Goal: Transaction & Acquisition: Purchase product/service

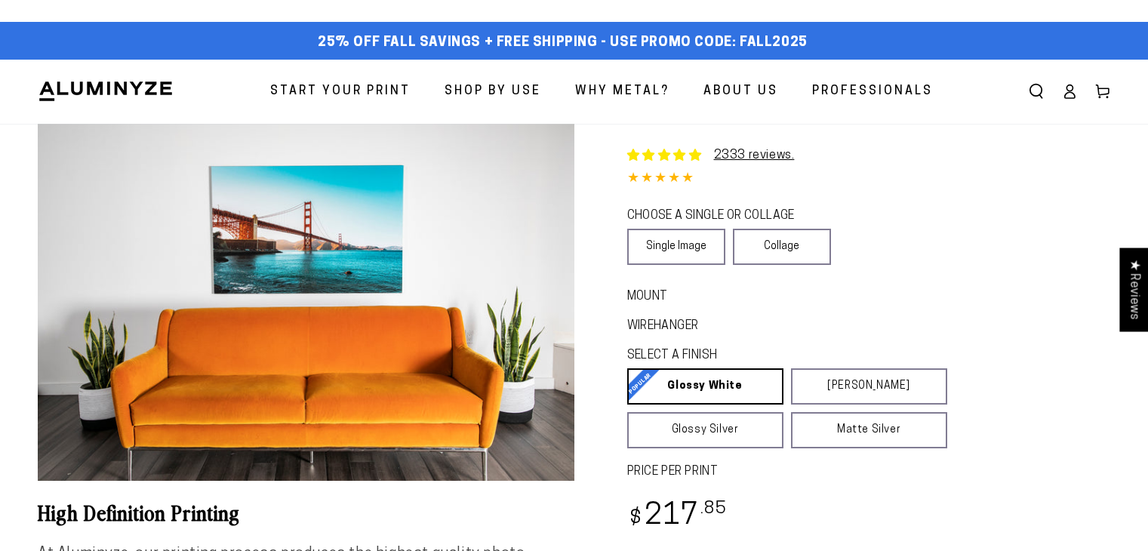
select select "**********"
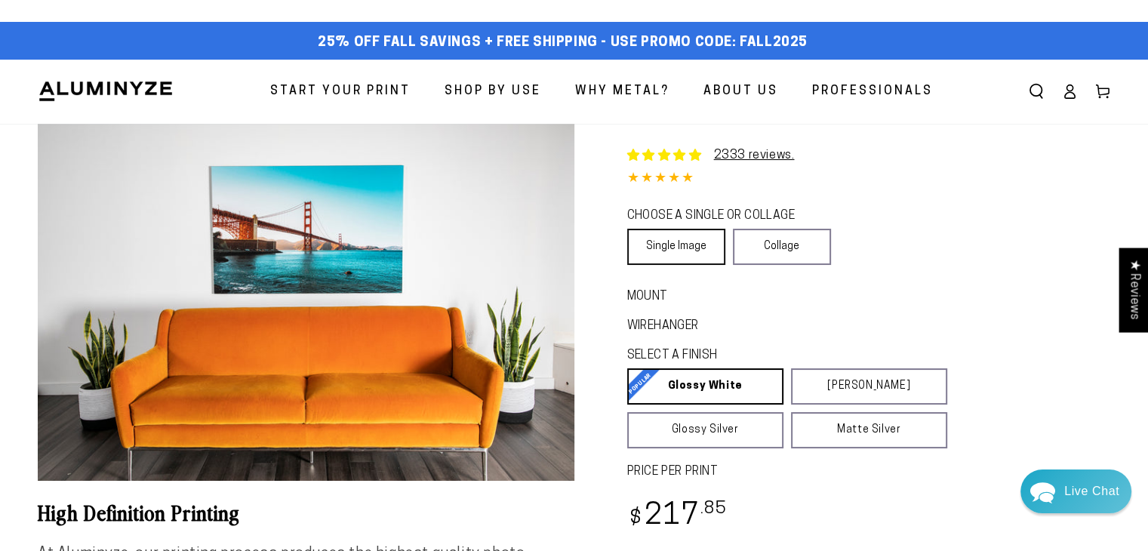
click at [663, 242] on link "Single Image" at bounding box center [676, 247] width 98 height 36
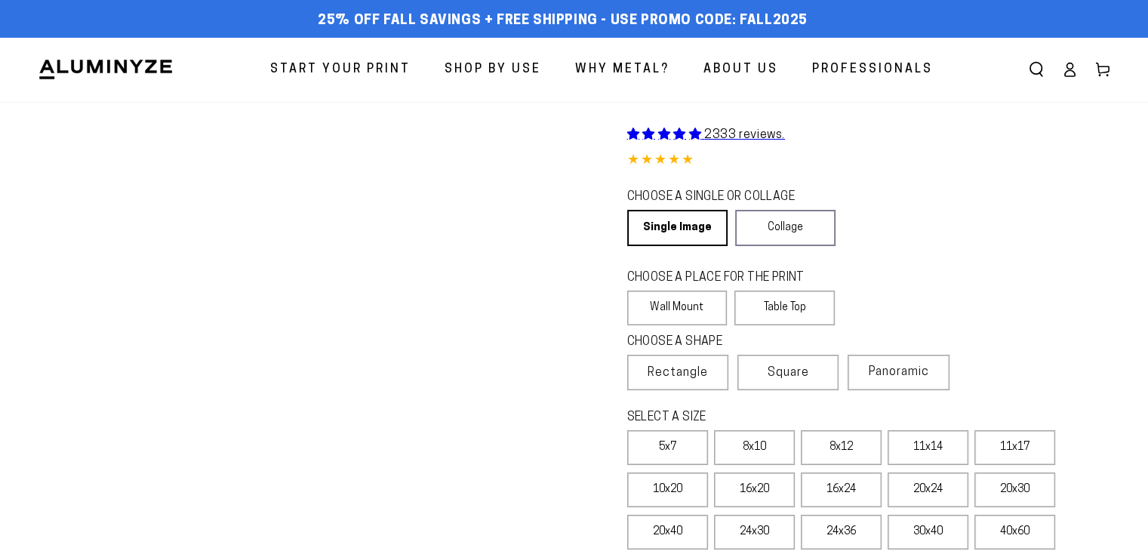
select select "**********"
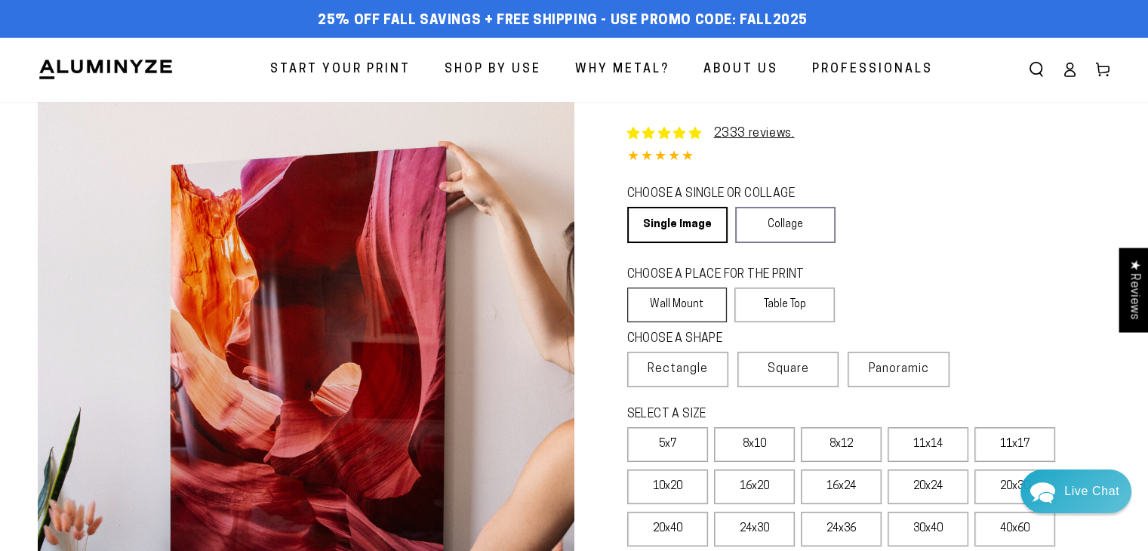
click at [664, 302] on label "Wall Mount" at bounding box center [677, 305] width 100 height 35
click at [666, 364] on span "Rectangle" at bounding box center [678, 369] width 60 height 18
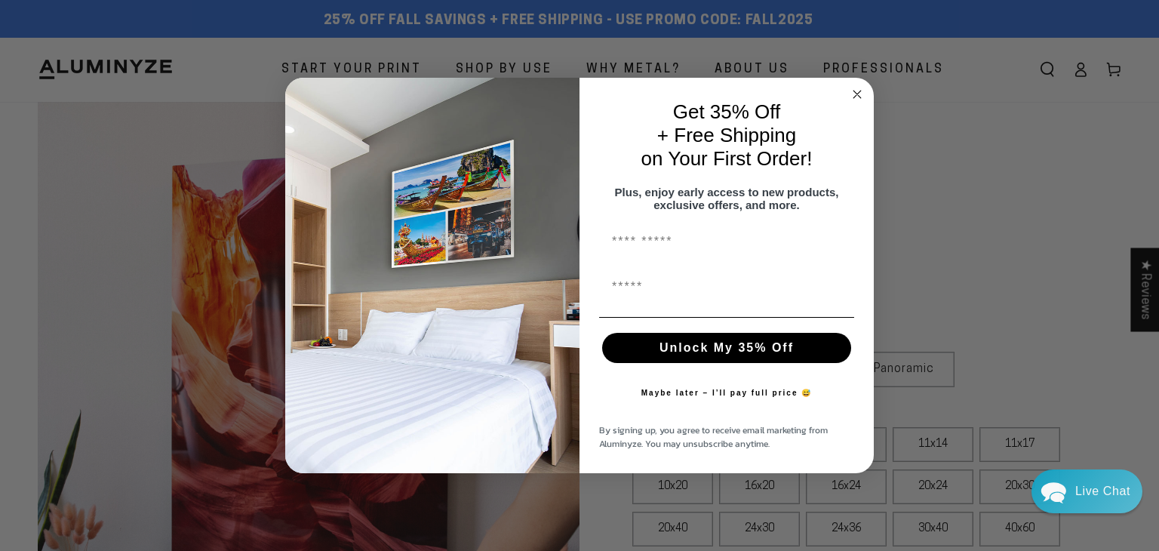
click at [860, 86] on circle "Close dialog" at bounding box center [857, 94] width 17 height 17
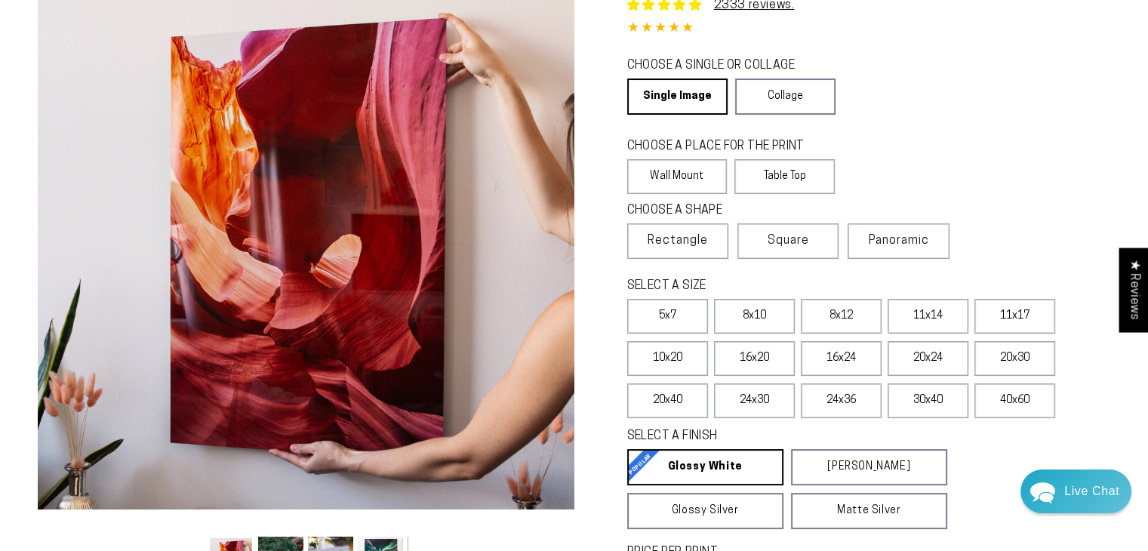
scroll to position [151, 0]
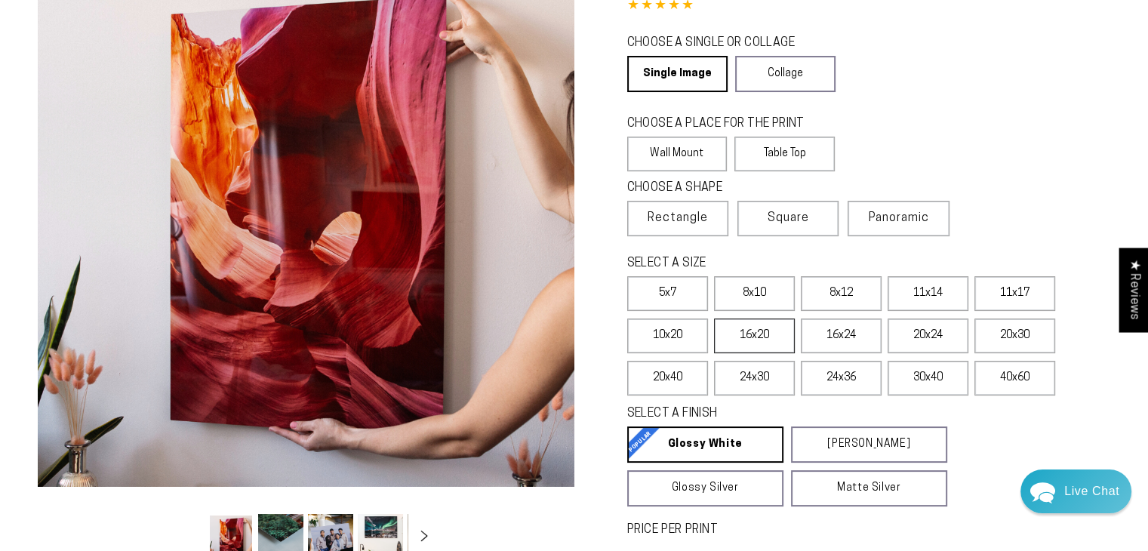
click at [754, 335] on label "16x20" at bounding box center [754, 336] width 81 height 35
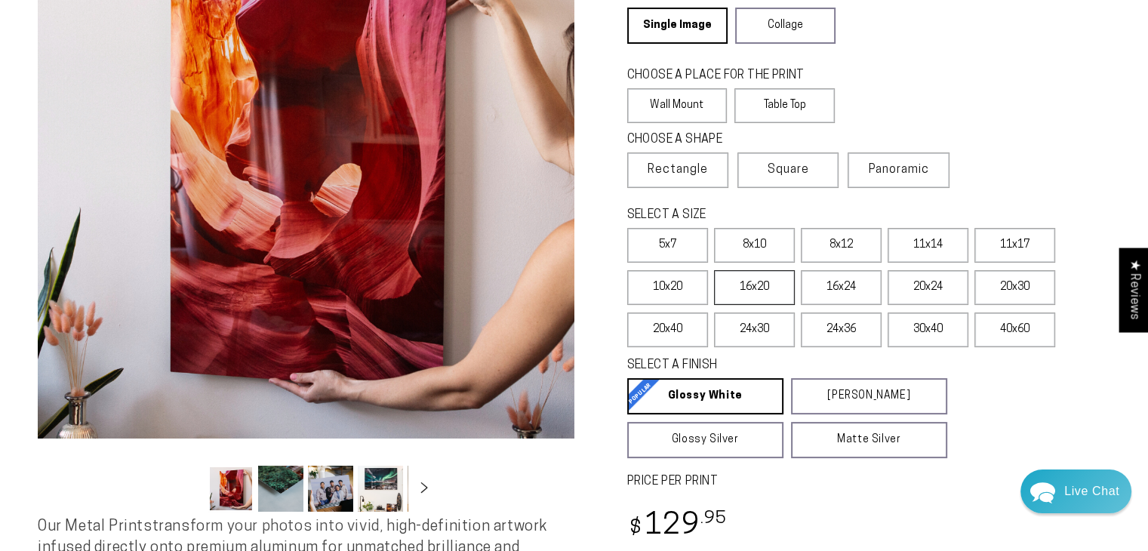
scroll to position [302, 0]
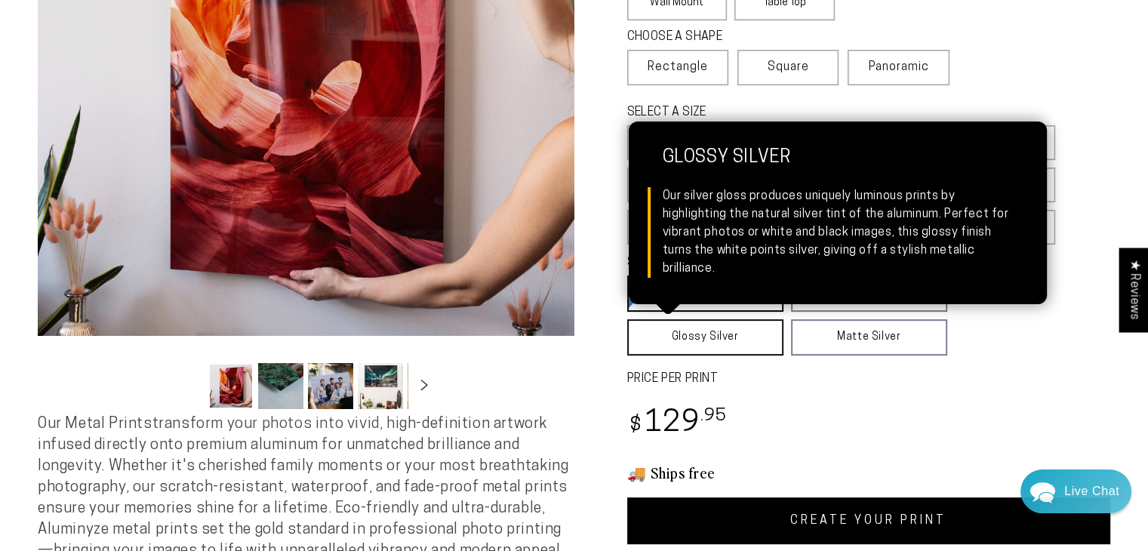
click at [716, 335] on link "Glossy Silver Glossy Silver Our silver gloss produces uniquely luminous prints …" at bounding box center [705, 337] width 156 height 36
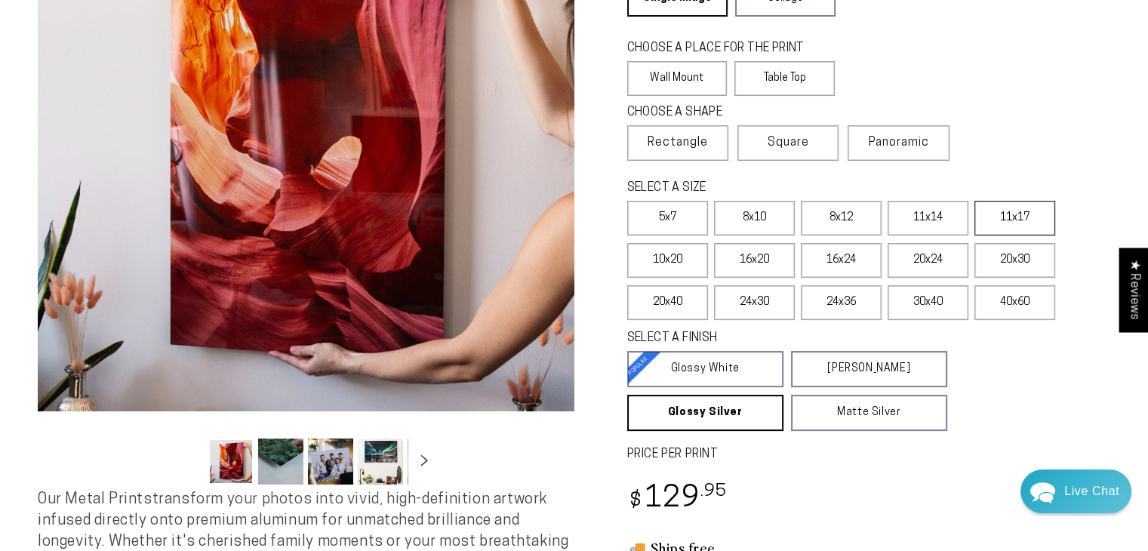
scroll to position [0, 0]
